Goal: Find specific page/section: Find specific page/section

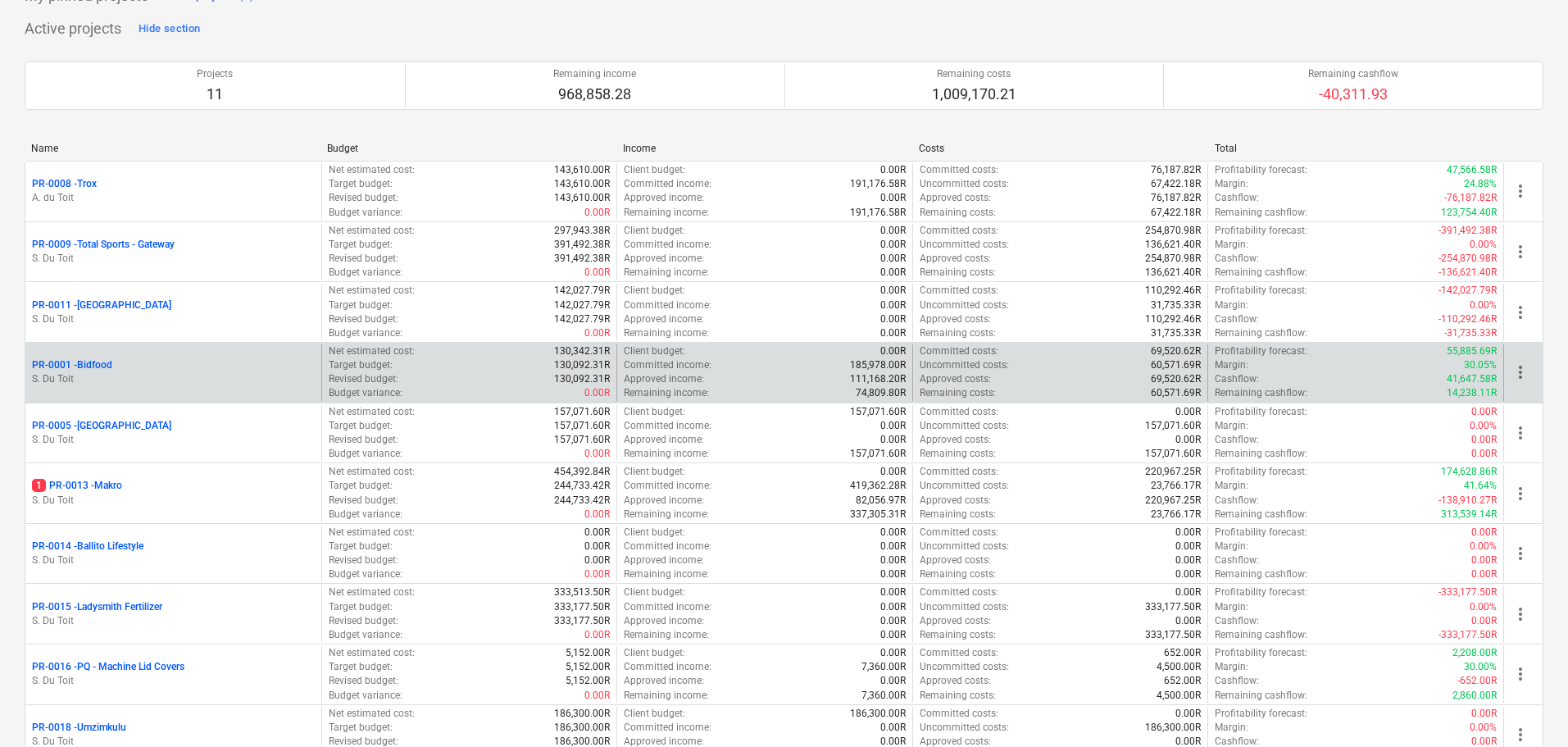
scroll to position [164, 0]
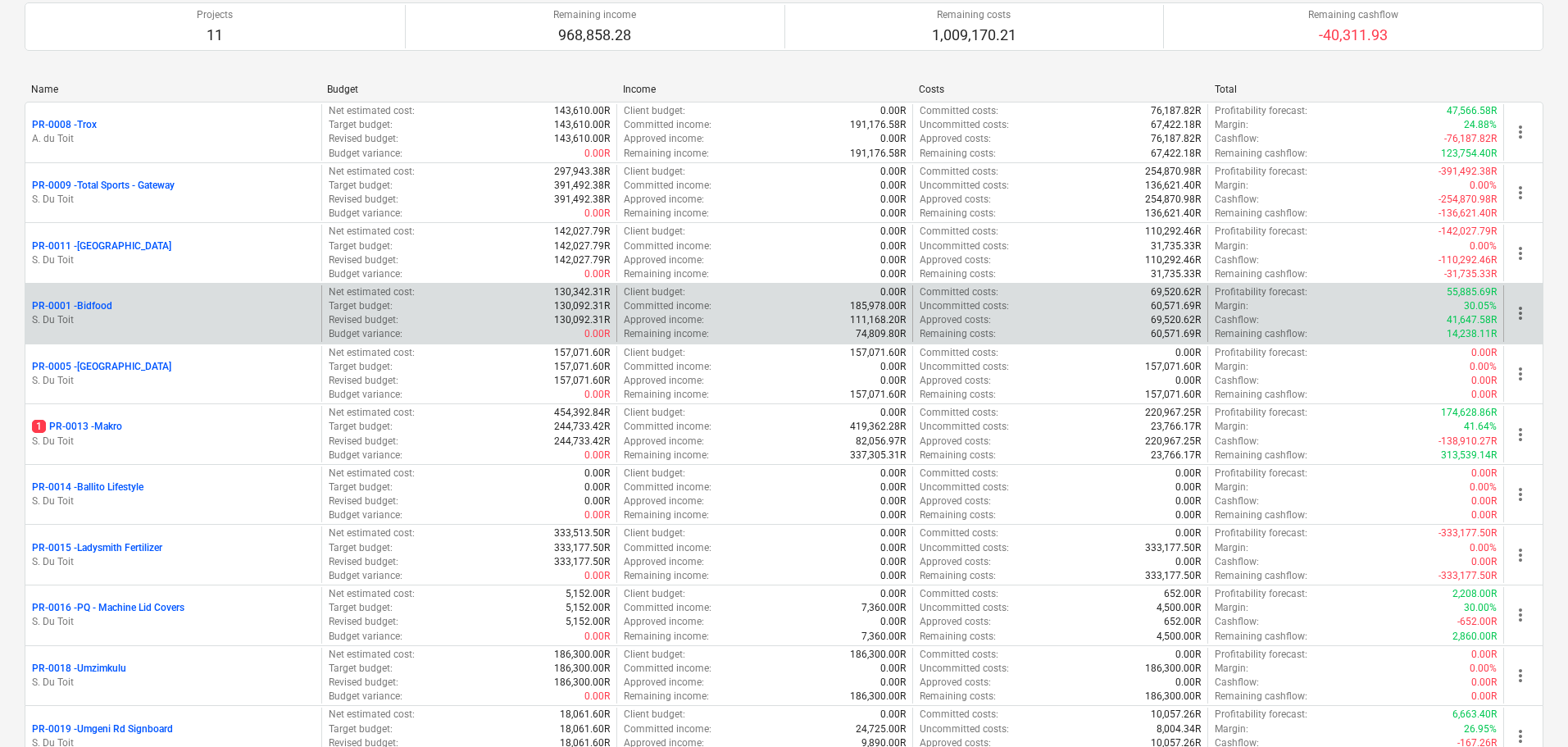
click at [127, 329] on div "PR-0001 - Bidfood S. Du Toit" at bounding box center [173, 314] width 295 height 57
click at [101, 305] on p "PR-0001 - Bidfood" at bounding box center [72, 305] width 80 height 14
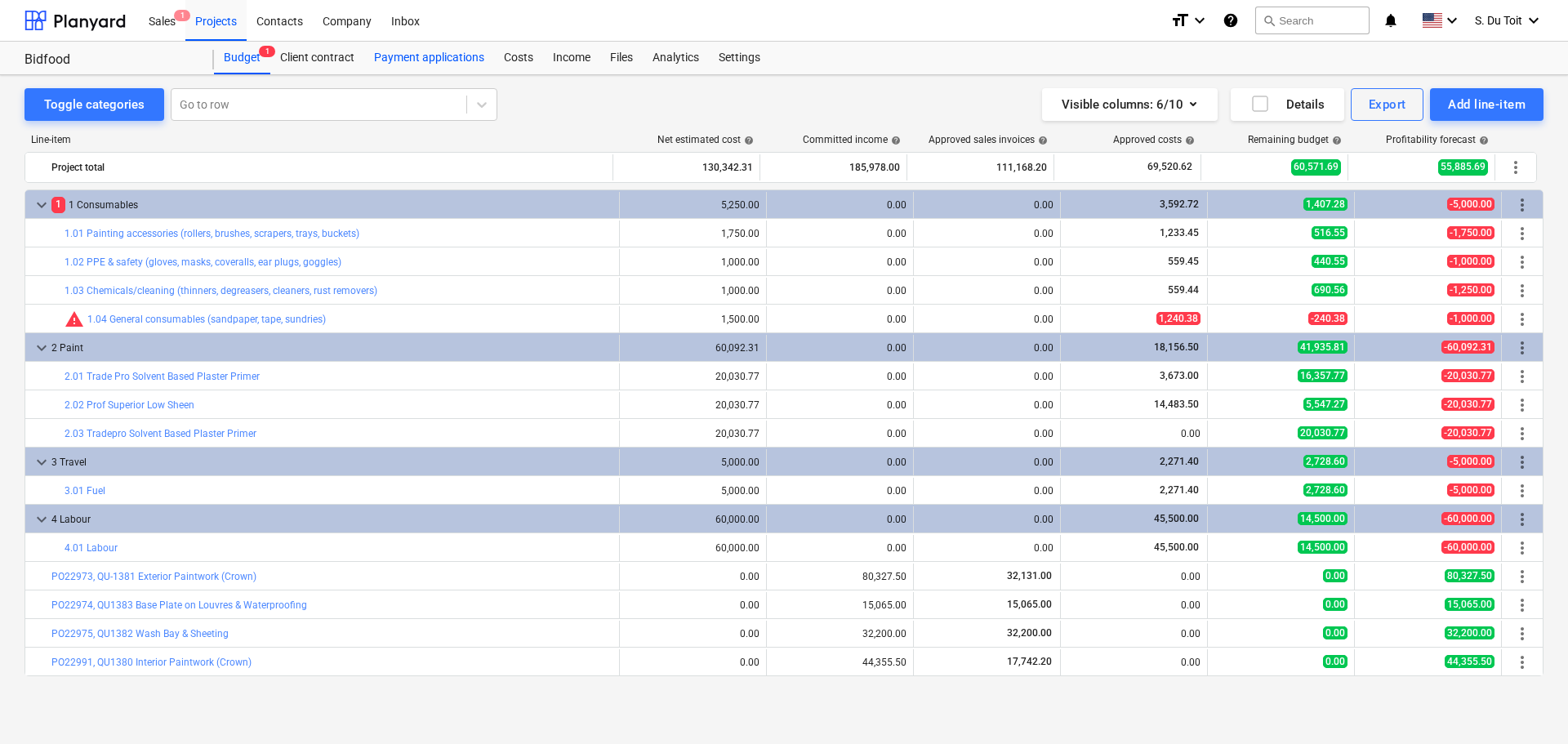
click at [427, 62] on div "Payment applications" at bounding box center [429, 58] width 130 height 33
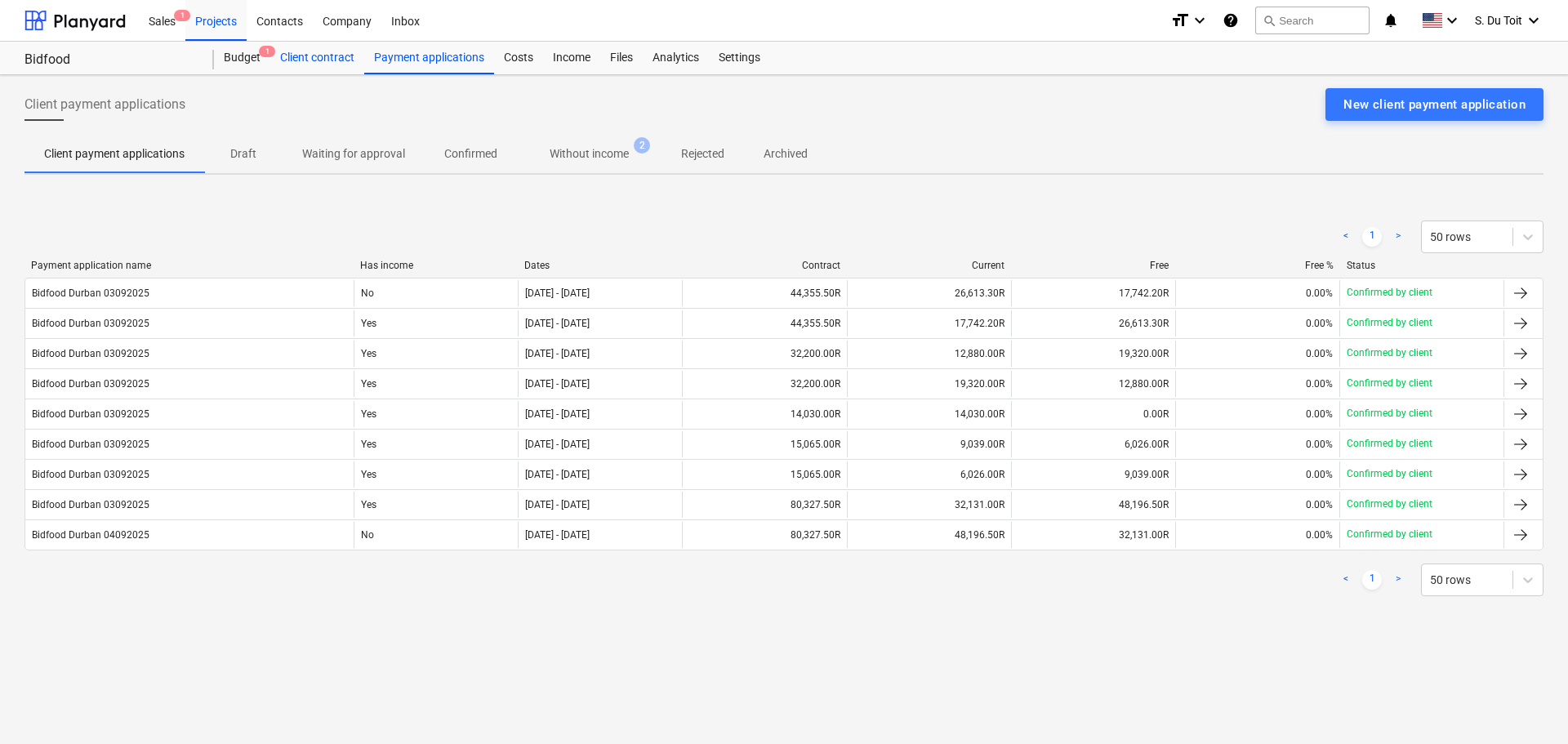
click at [340, 60] on div "Client contract" at bounding box center [317, 58] width 94 height 33
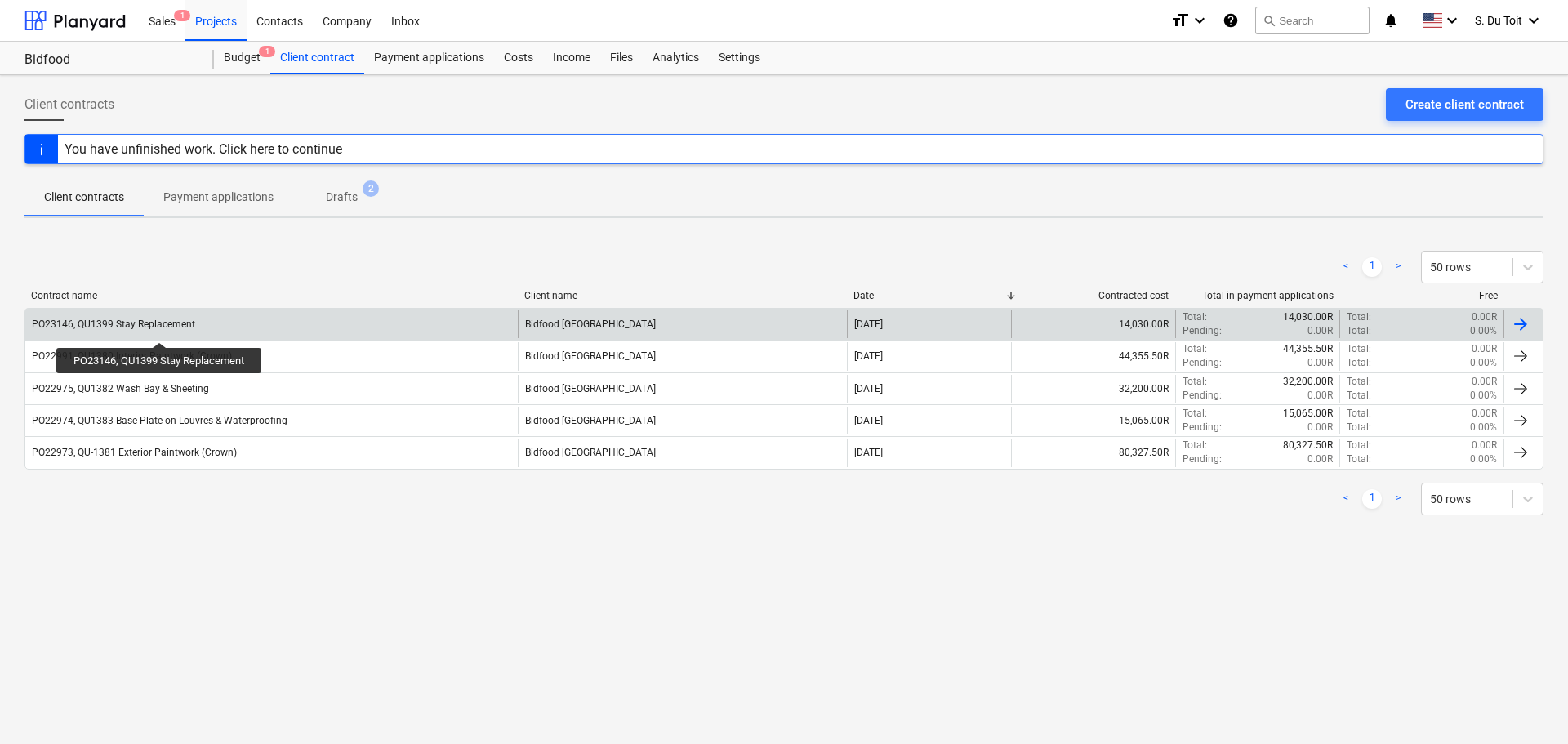
click at [161, 327] on div "PO23146, QU1399 Stay Replacement" at bounding box center [113, 324] width 164 height 12
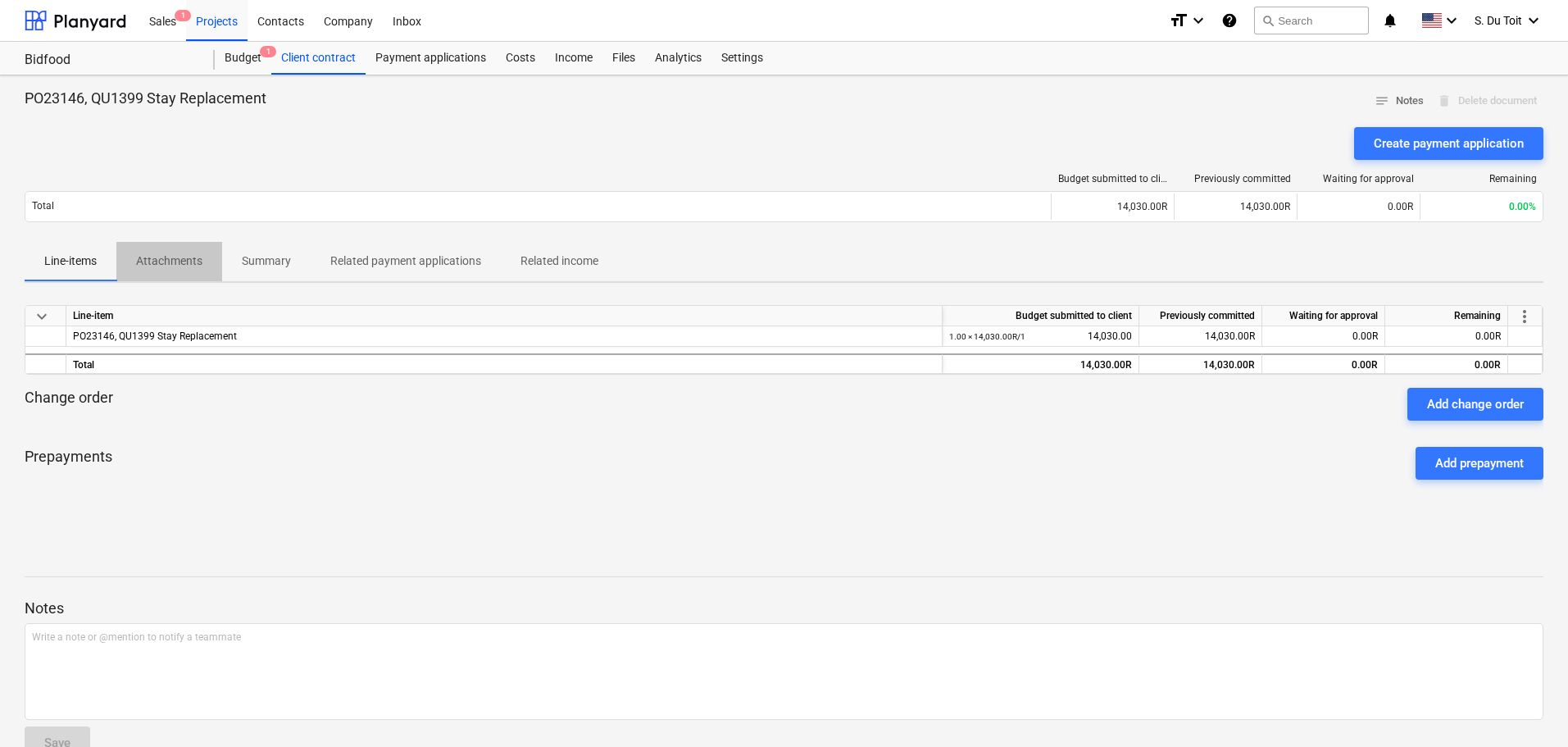
click at [168, 266] on p "Attachments" at bounding box center [169, 261] width 66 height 17
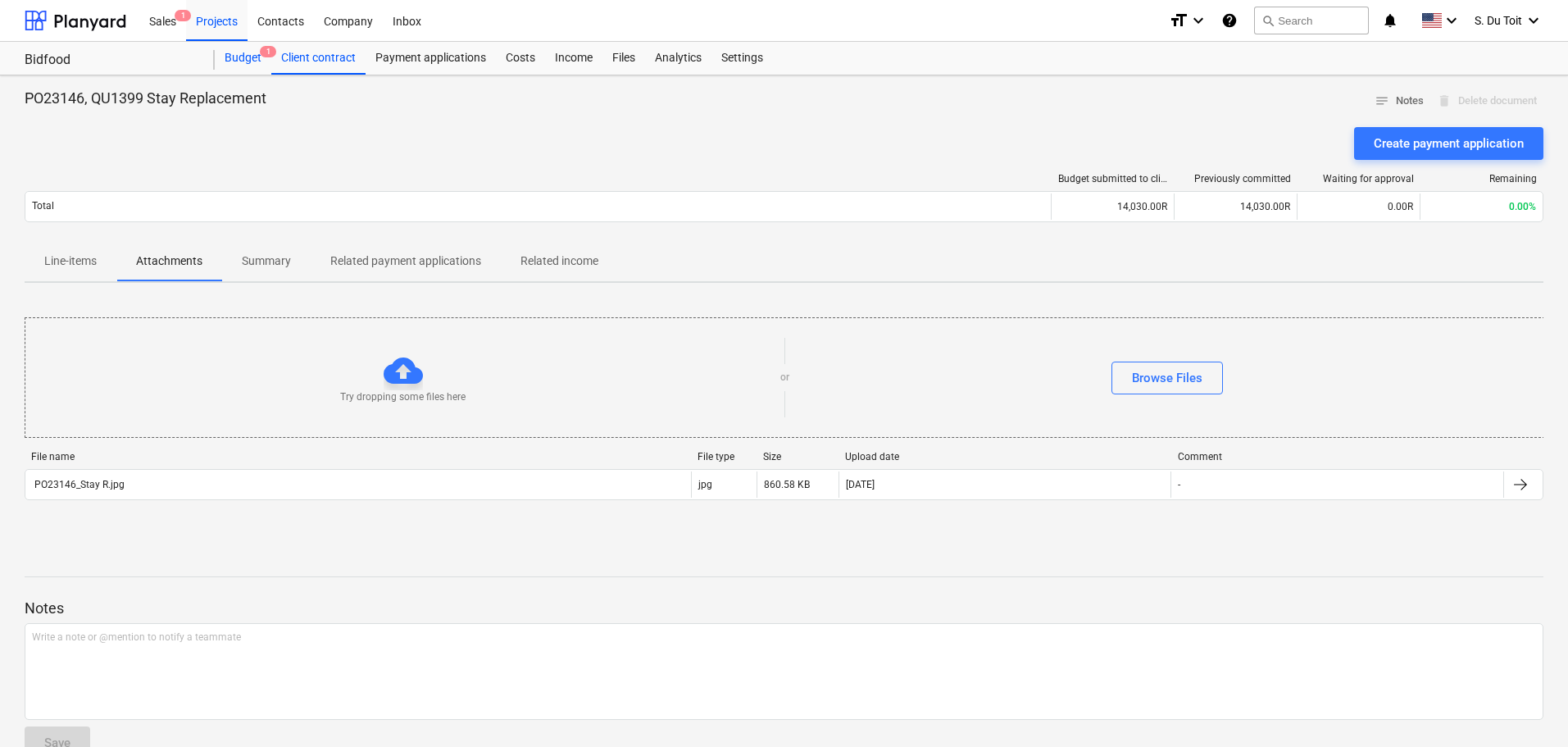
click at [253, 59] on div "Budget 1" at bounding box center [243, 59] width 57 height 33
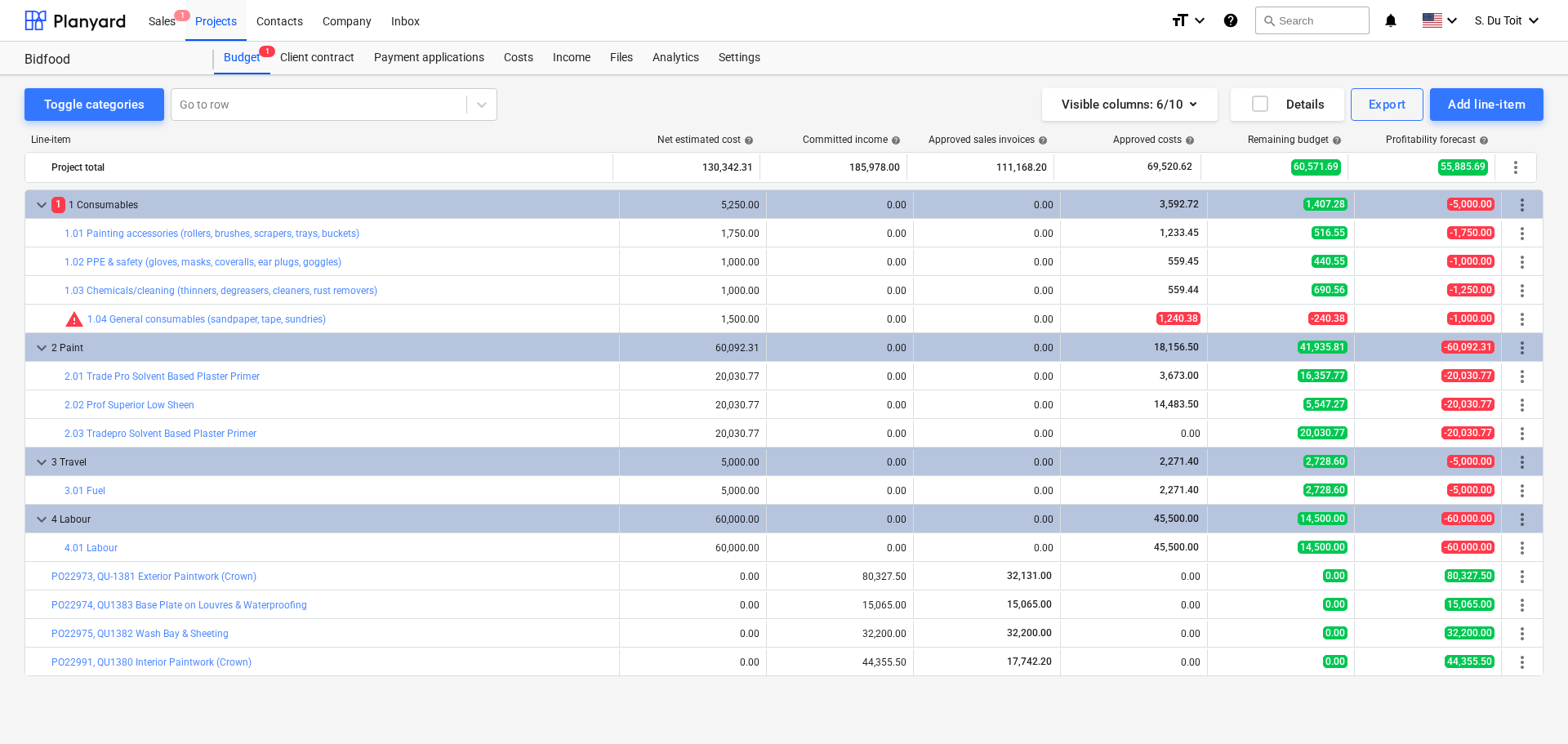
scroll to position [28, 0]
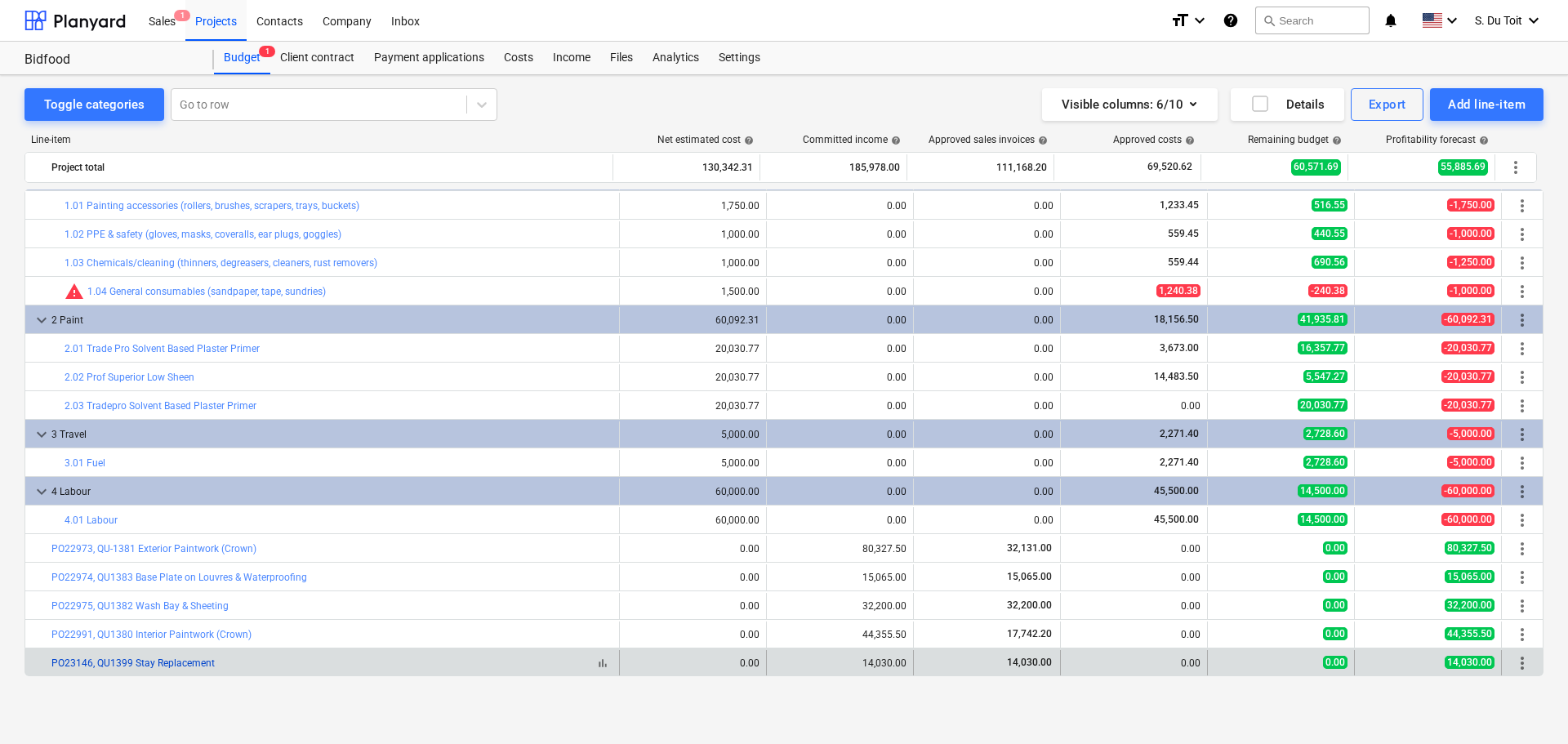
click at [73, 662] on link "PO23146, QU1399 Stay Replacement" at bounding box center [133, 663] width 164 height 12
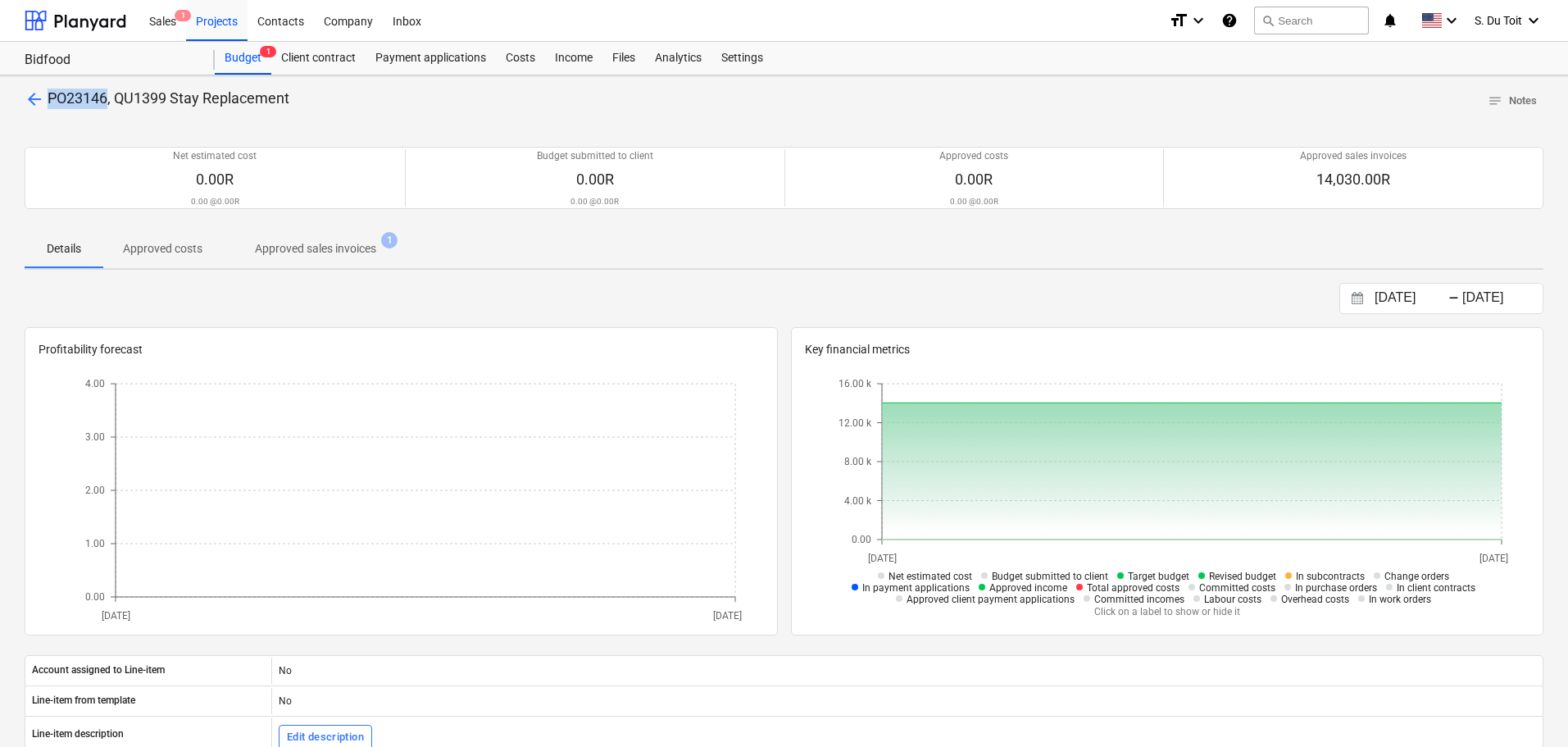
drag, startPoint x: 108, startPoint y: 100, endPoint x: 50, endPoint y: 99, distance: 58.0
click at [50, 99] on span "PO23146, QU1399 Stay Replacement" at bounding box center [168, 97] width 242 height 17
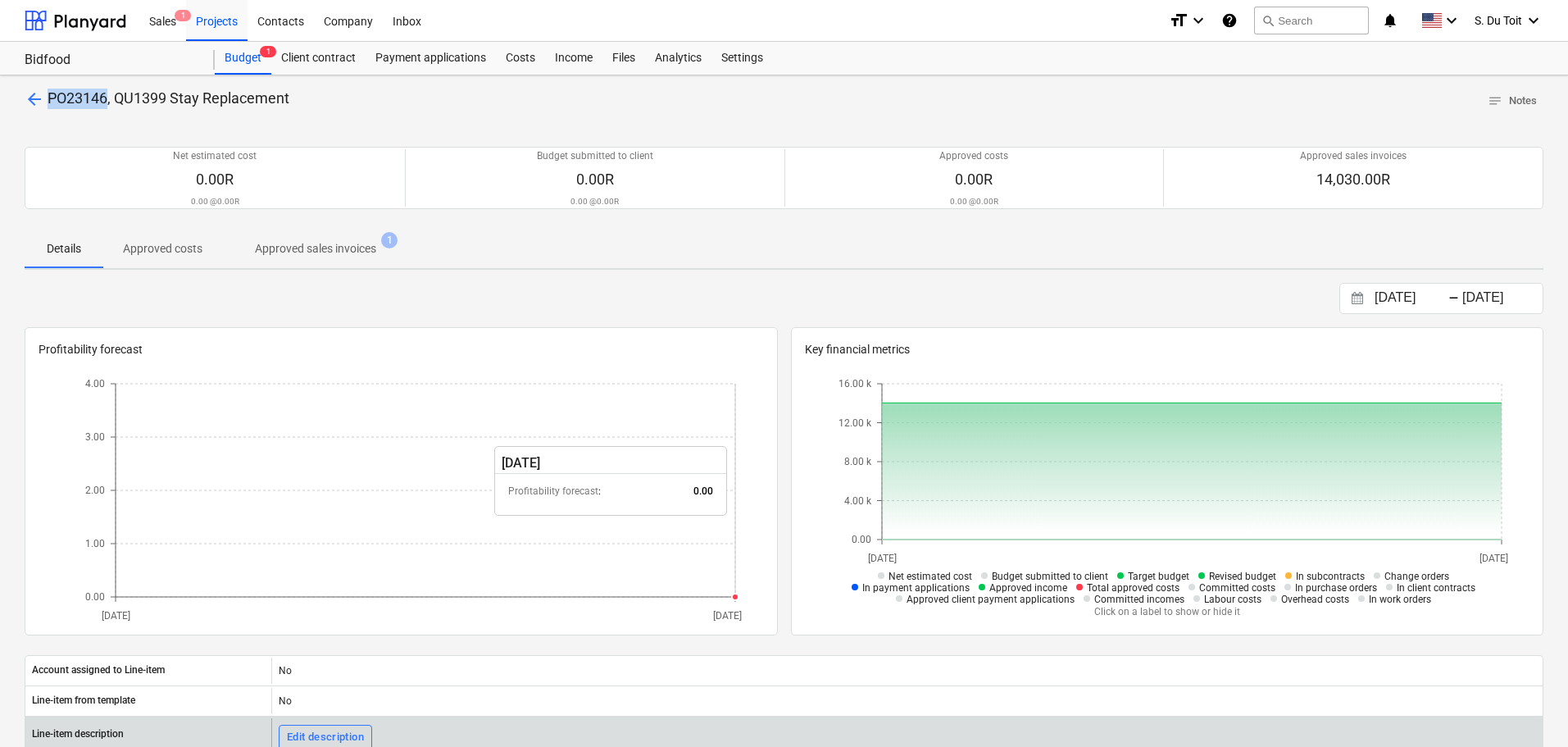
copy span "PO23146"
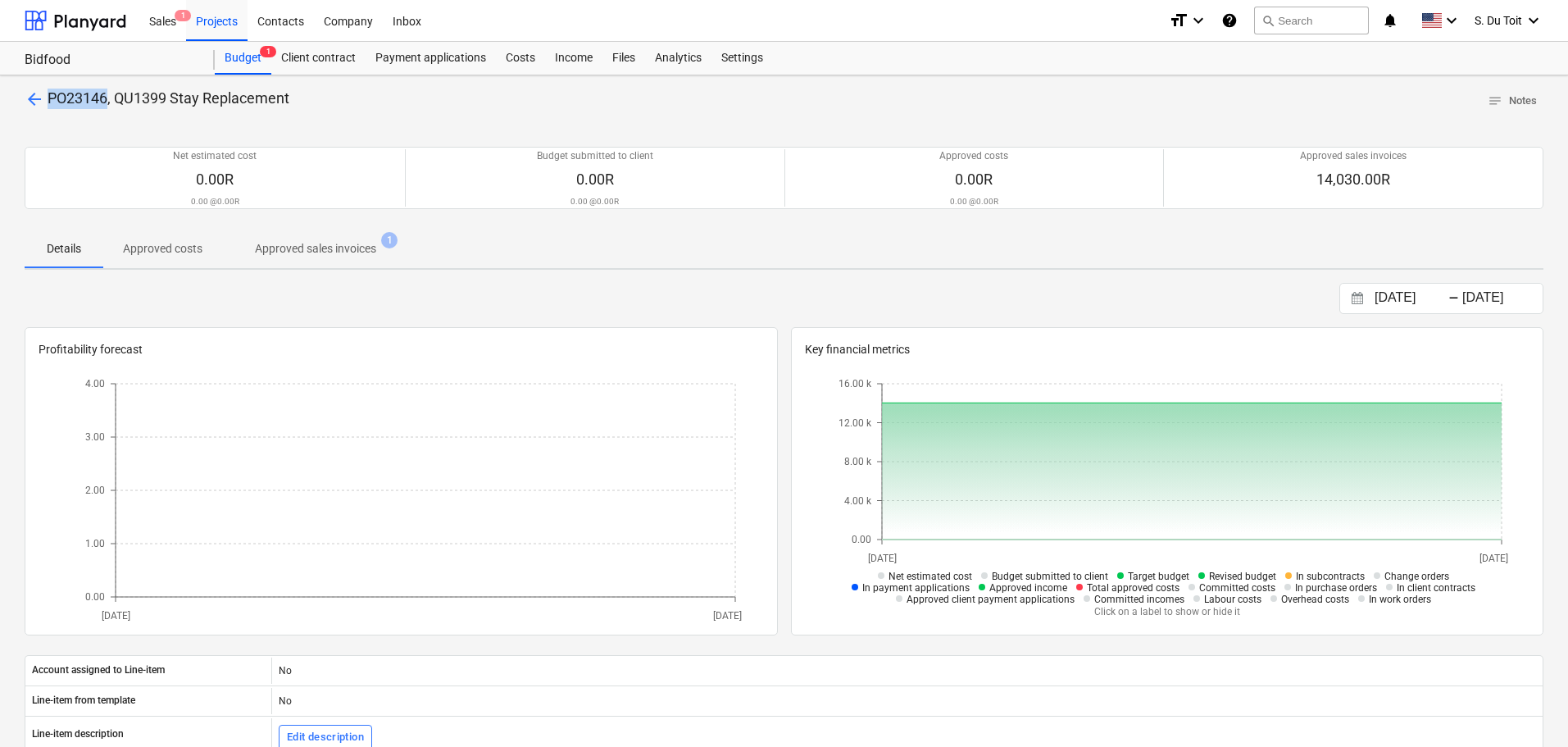
click at [36, 96] on span "arrow_back" at bounding box center [35, 99] width 20 height 20
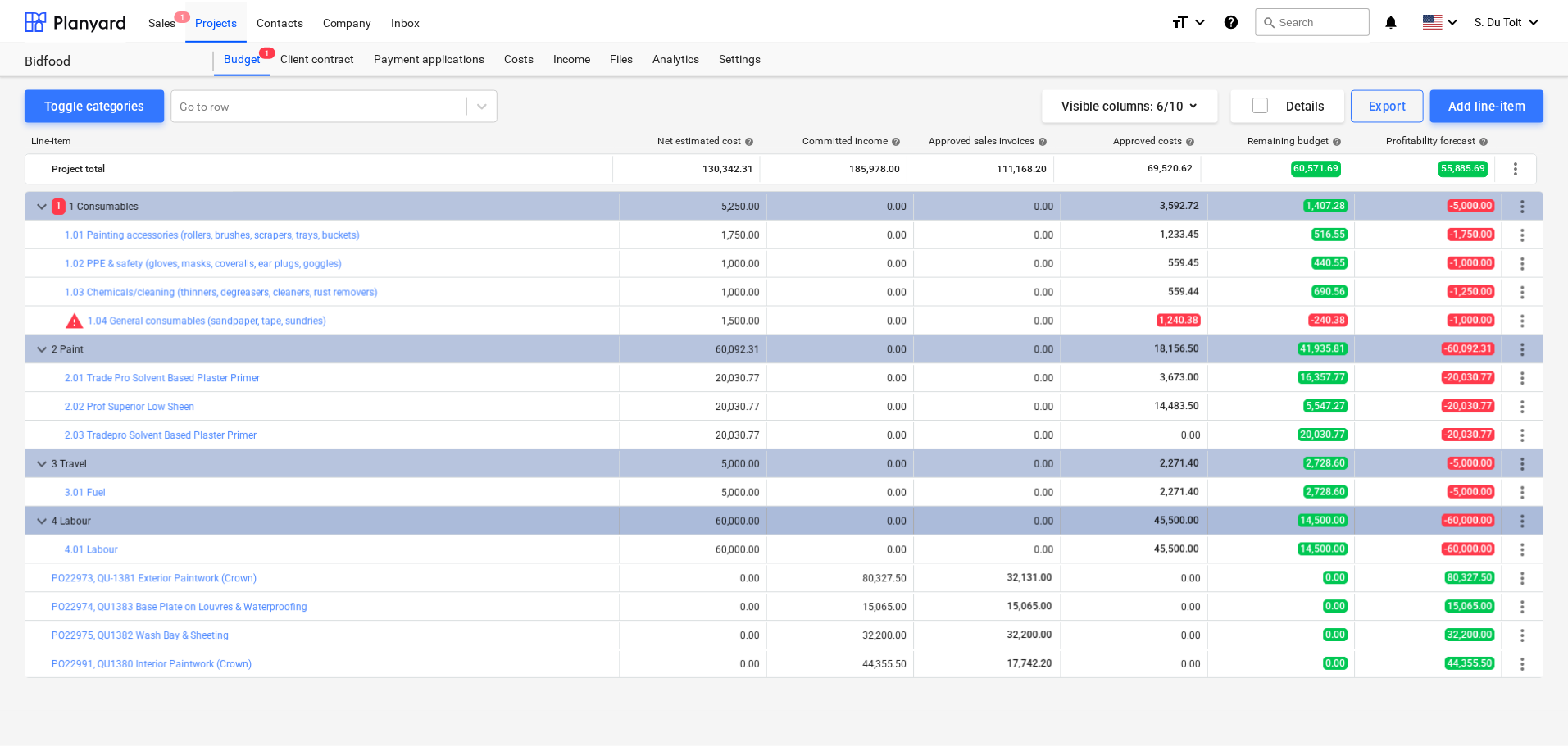
scroll to position [28, 0]
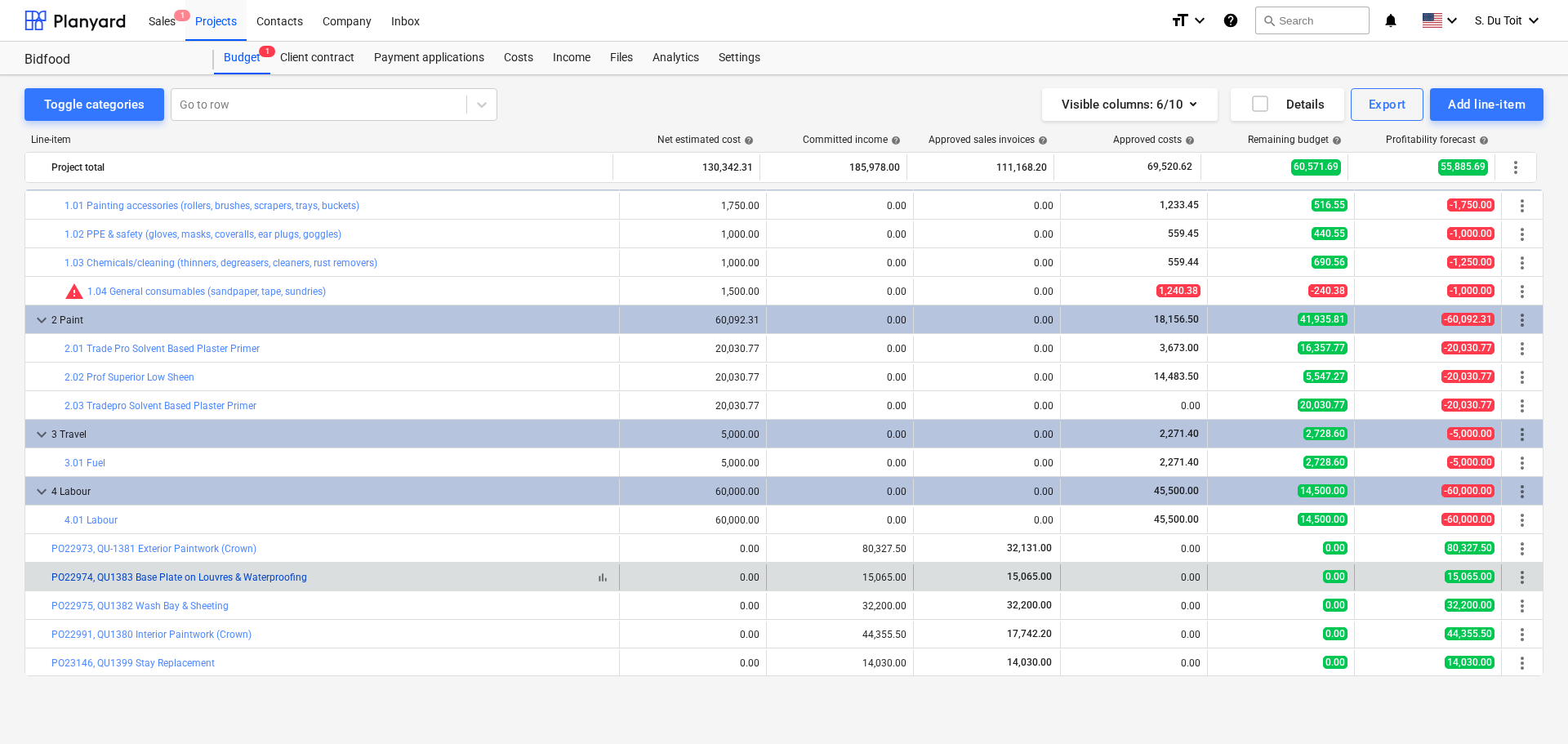
click at [223, 577] on link "PO22974, QU1383 Base Plate on Louvres & Waterproofing" at bounding box center [179, 577] width 256 height 12
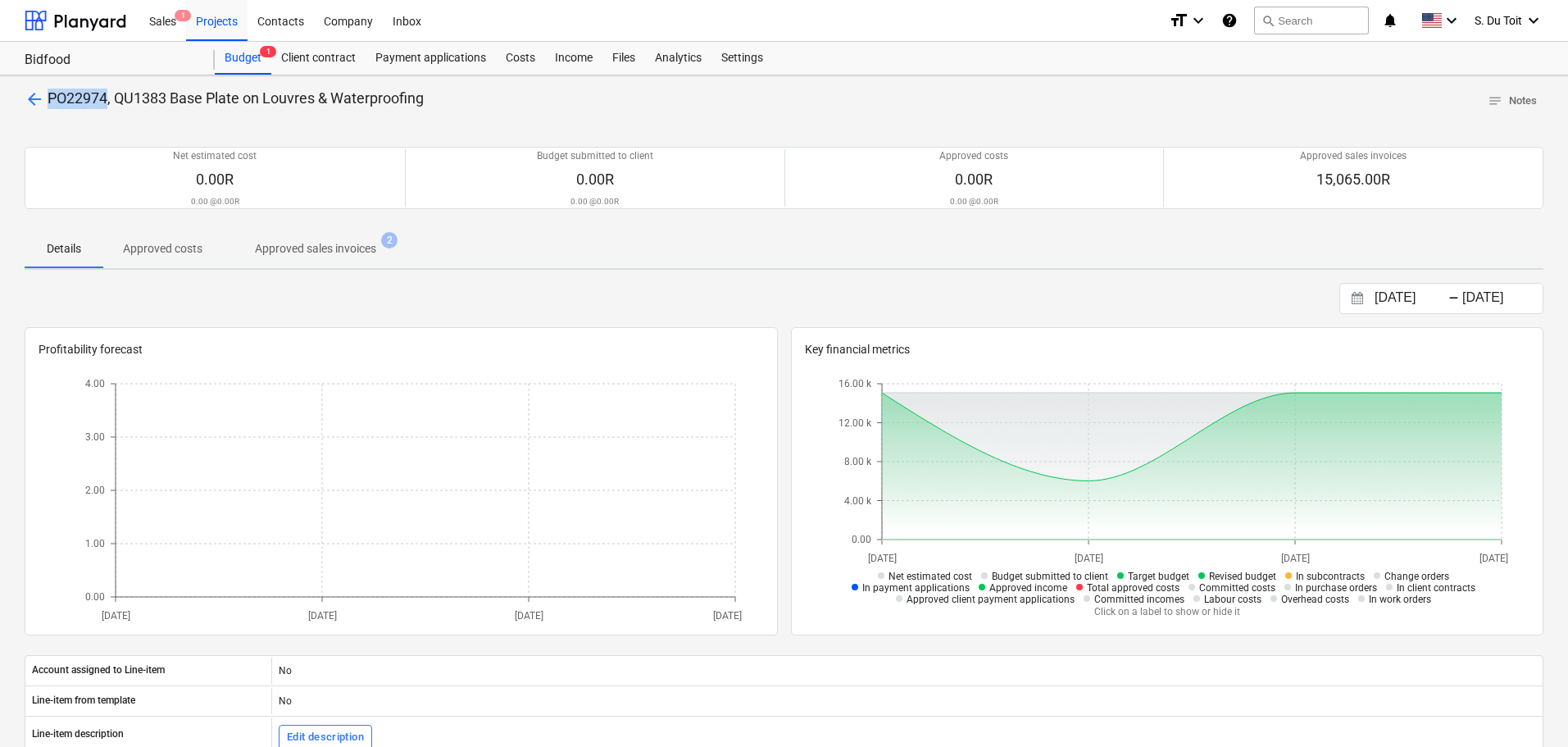
drag, startPoint x: 109, startPoint y: 94, endPoint x: 50, endPoint y: 97, distance: 59.1
click at [50, 97] on span "PO22974, QU1383 Base Plate on Louvres & Waterproofing" at bounding box center [236, 97] width 376 height 17
copy span "PO22974"
